Goal: Task Accomplishment & Management: Use online tool/utility

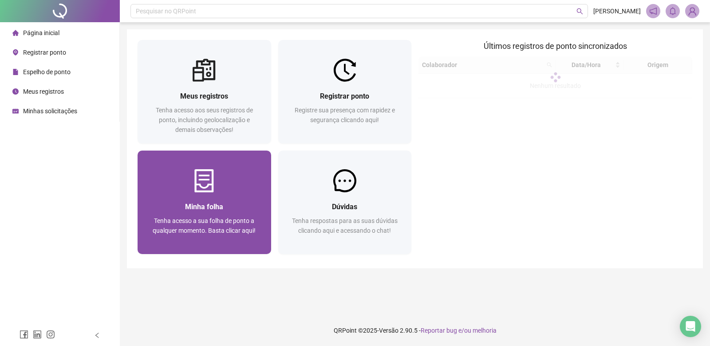
click at [251, 240] on div "Tenha acesso a sua folha de ponto a qualquer momento. Basta clicar aqui!" at bounding box center [204, 230] width 112 height 29
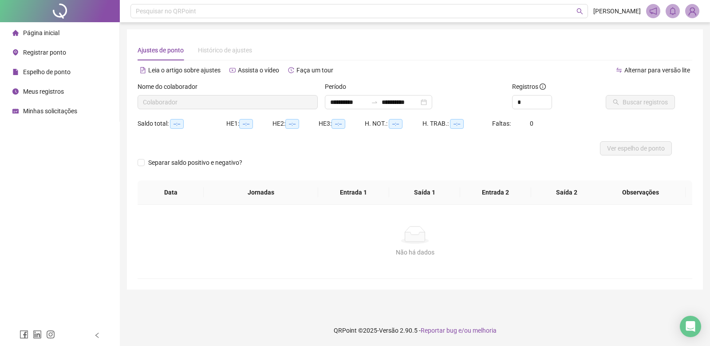
type input "**********"
click at [525, 102] on input "*" at bounding box center [532, 101] width 39 height 13
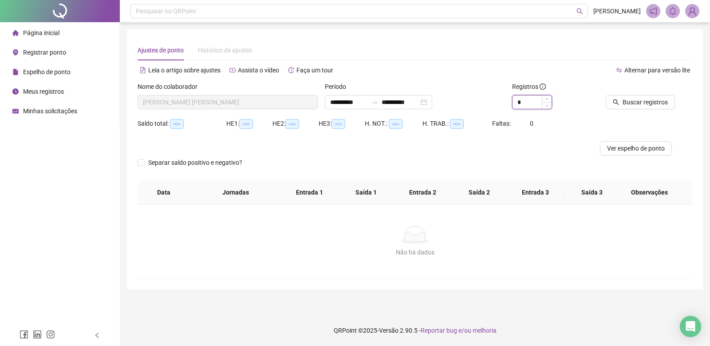
type input "*"
click at [645, 105] on span "Buscar registros" at bounding box center [645, 102] width 45 height 10
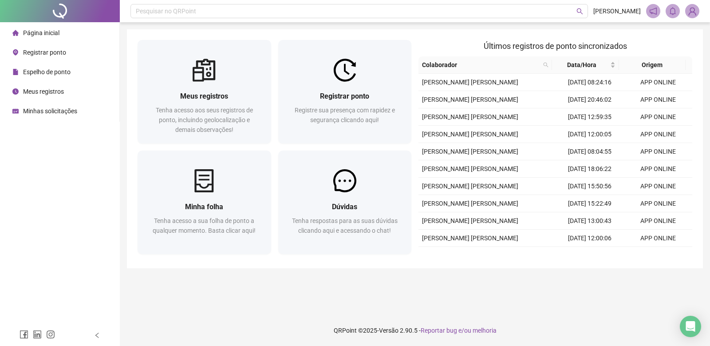
click at [31, 156] on div "Página inicial Registrar ponto Espelho de ponto Meus registros Minhas solicitaç…" at bounding box center [60, 162] width 120 height 324
